Goal: Task Accomplishment & Management: Manage account settings

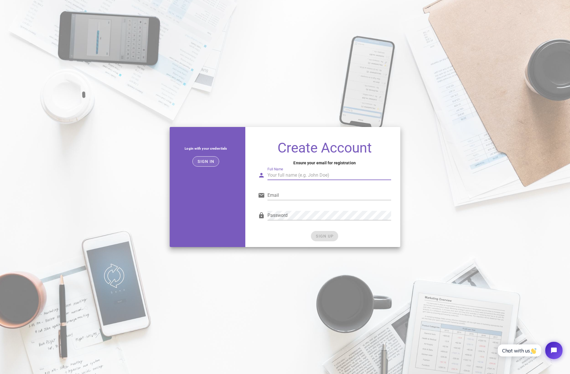
click at [202, 161] on span "Sign in" at bounding box center [205, 161] width 17 height 5
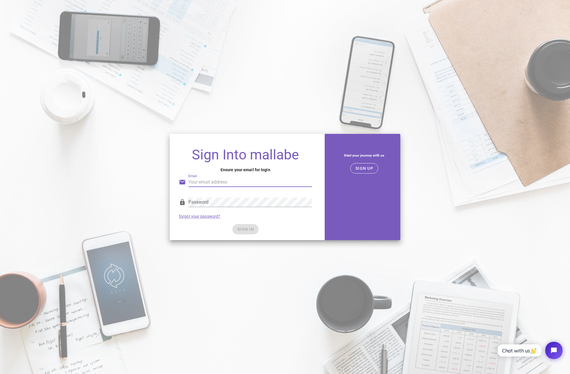
type input "[EMAIL_ADDRESS][DOMAIN_NAME]"
click at [248, 228] on span "SIGN IN" at bounding box center [245, 229] width 17 height 5
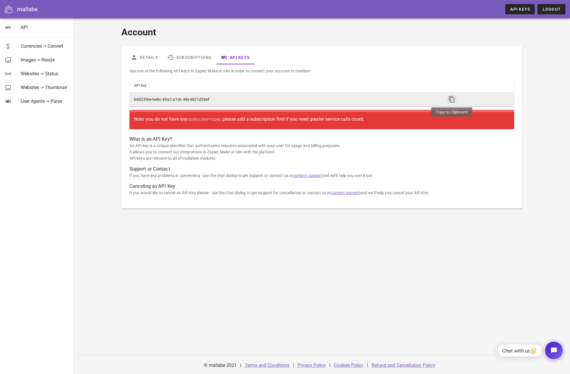
click at [449, 98] on icon "button" at bounding box center [451, 99] width 7 height 7
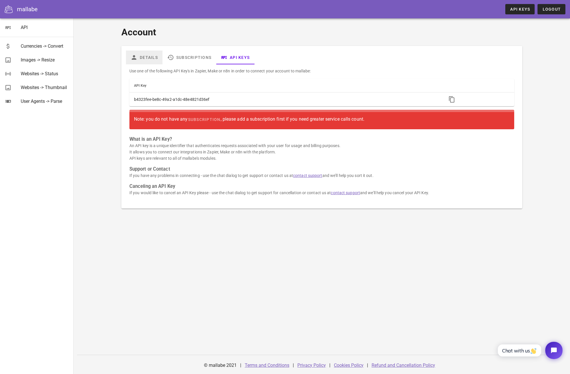
click at [152, 56] on link "Details" at bounding box center [144, 58] width 37 height 14
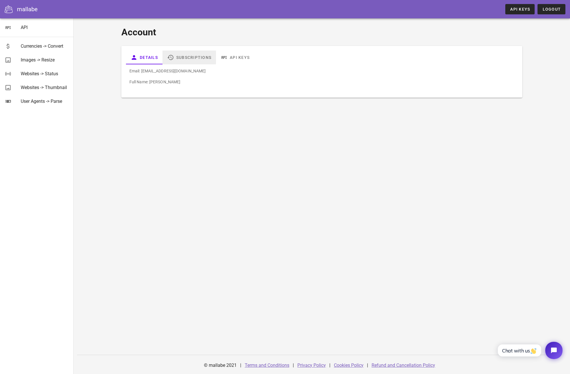
click at [189, 56] on link "Subscriptions" at bounding box center [188, 58] width 53 height 14
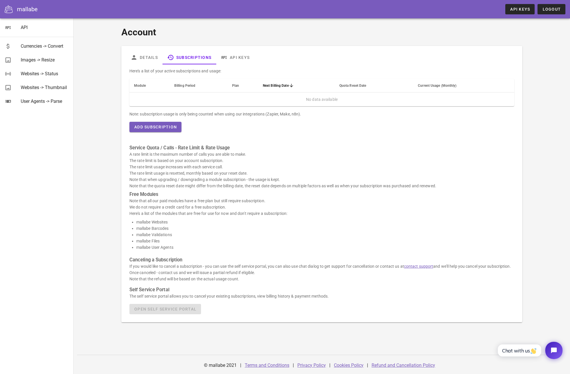
click at [234, 86] on span "Plan" at bounding box center [235, 86] width 7 height 4
click at [440, 87] on span "Current Usage (Monthly)" at bounding box center [437, 86] width 39 height 4
click at [436, 86] on span "Current Usage (Monthly)" at bounding box center [437, 86] width 39 height 4
